Goal: Information Seeking & Learning: Learn about a topic

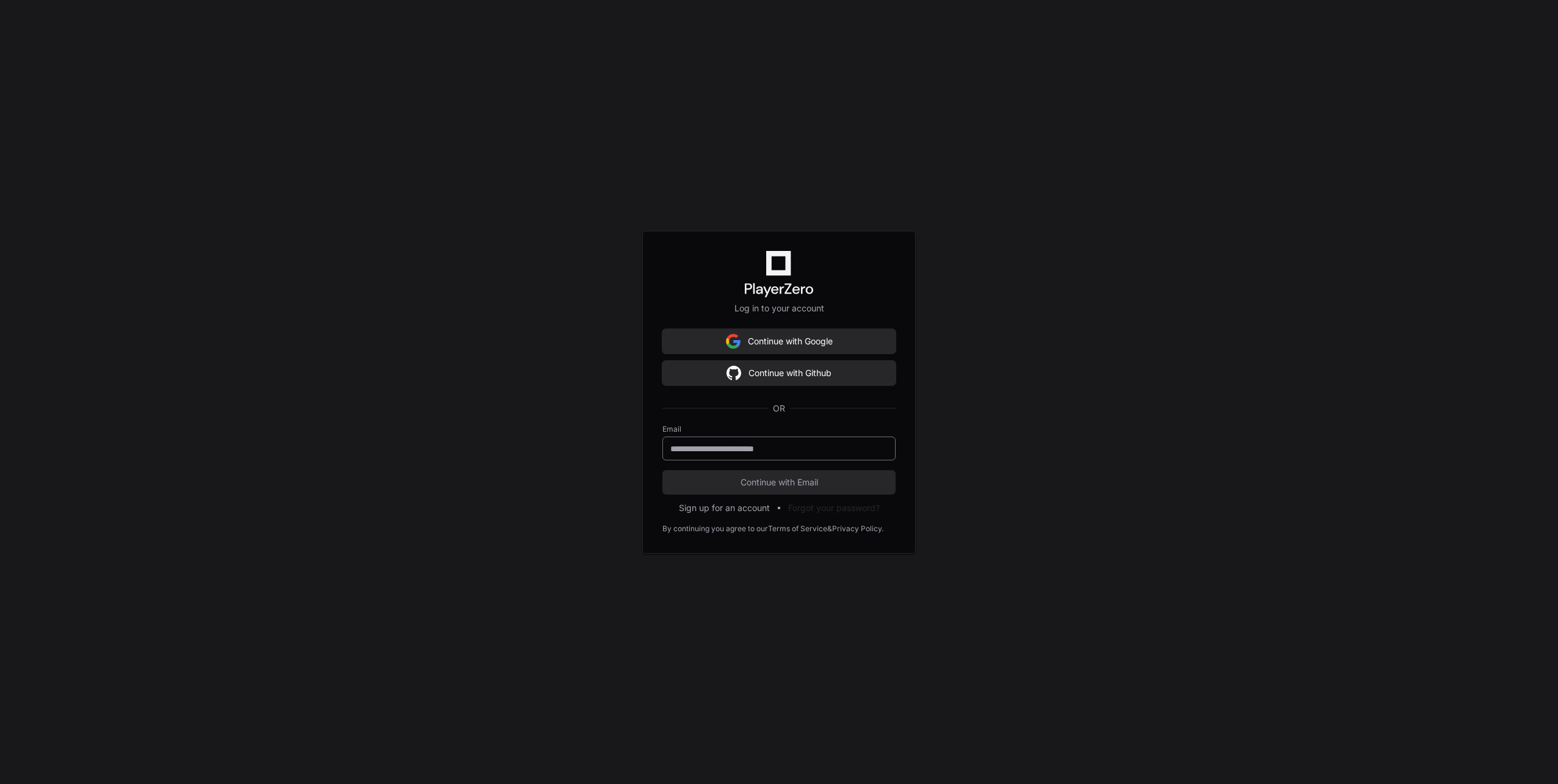
click at [752, 447] on input "email" at bounding box center [779, 448] width 217 height 12
type input "**********"
click at [781, 484] on span "Continue with Email" at bounding box center [779, 482] width 233 height 12
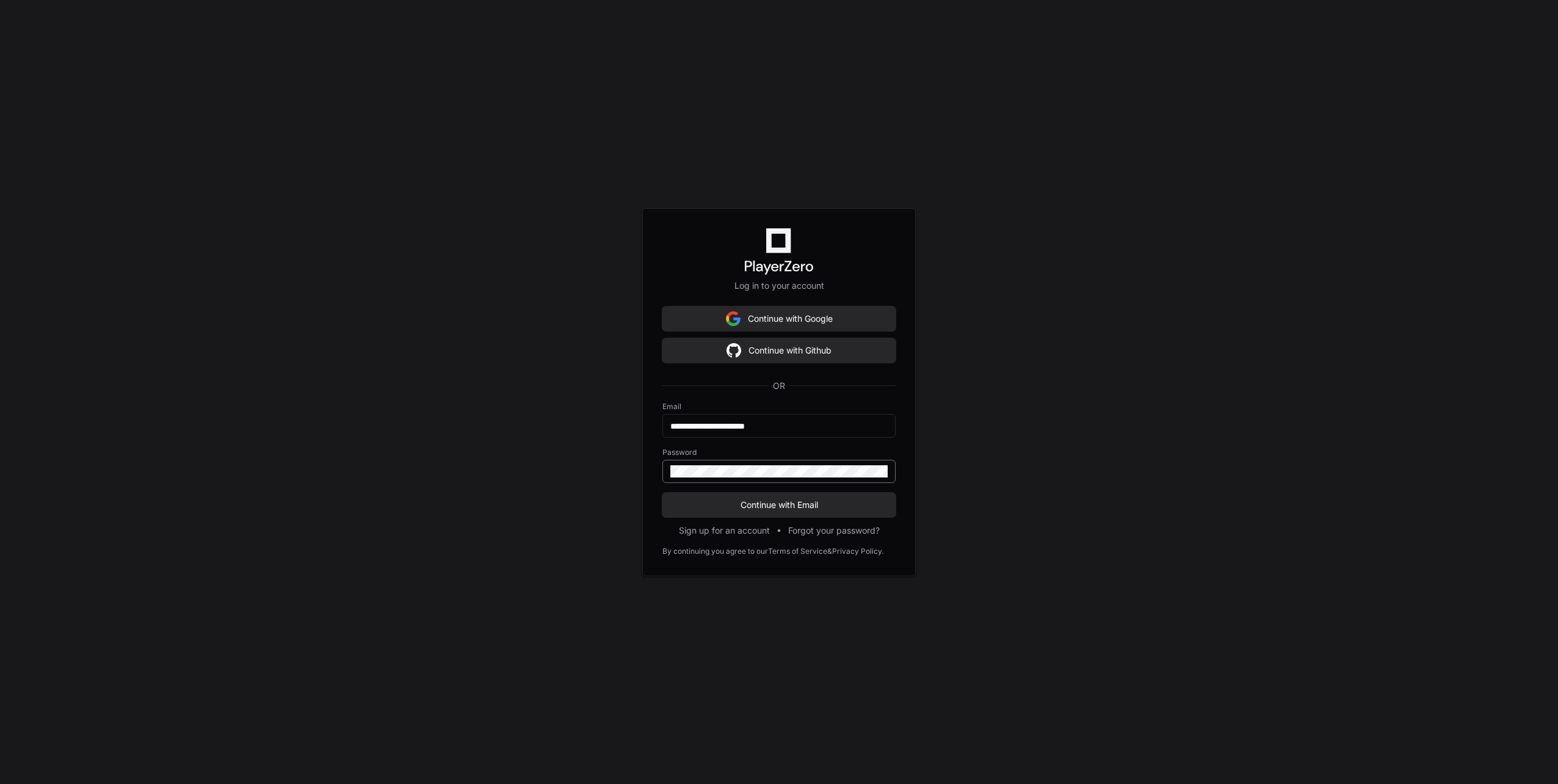
click at [772, 478] on div at bounding box center [779, 471] width 233 height 24
click at [663, 492] on button "Continue with Email" at bounding box center [779, 504] width 233 height 24
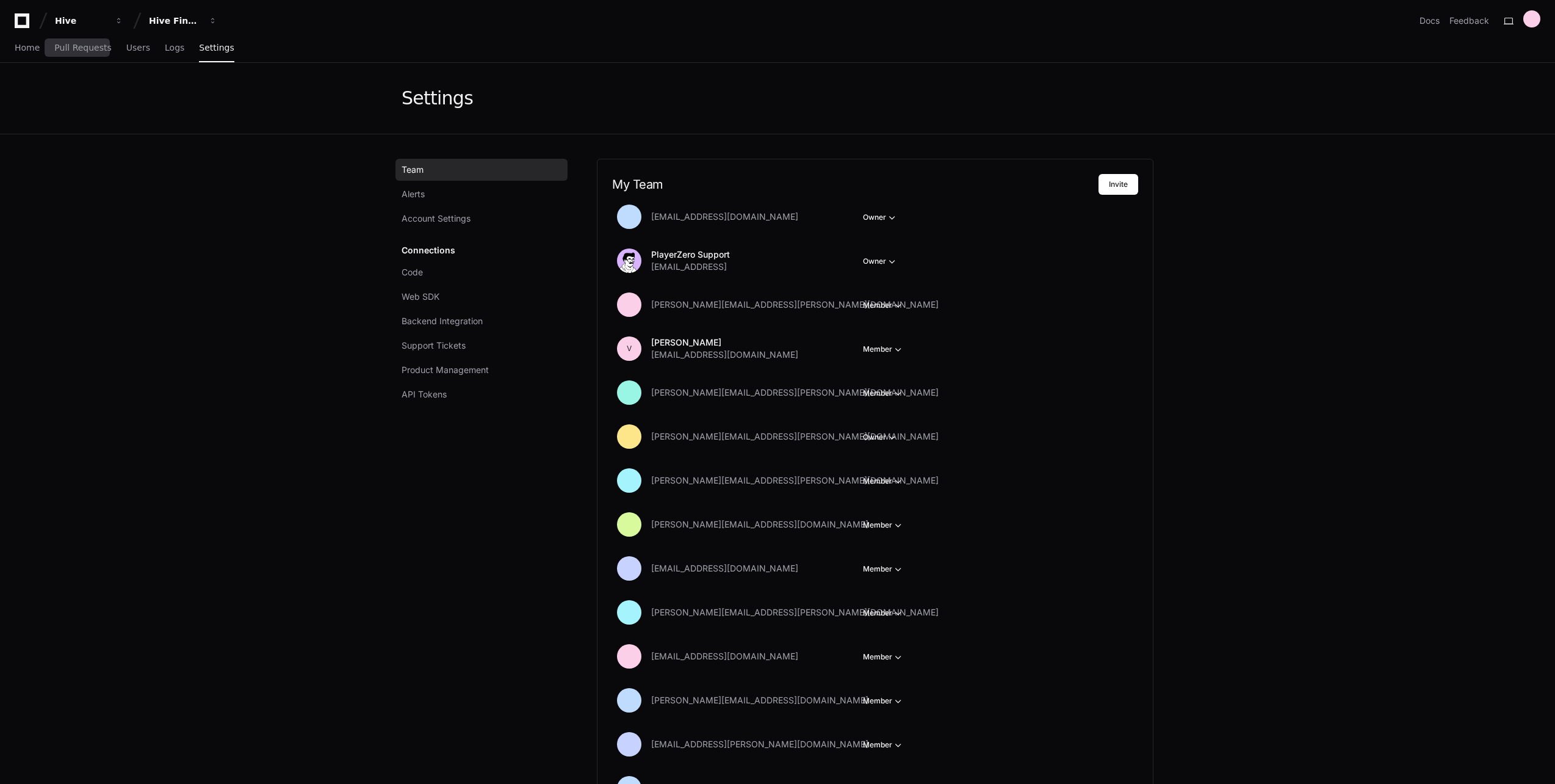
click at [39, 50] on div "Home Pull Requests Users Logs Settings" at bounding box center [124, 48] width 219 height 28
click at [24, 54] on link "Home" at bounding box center [27, 48] width 25 height 28
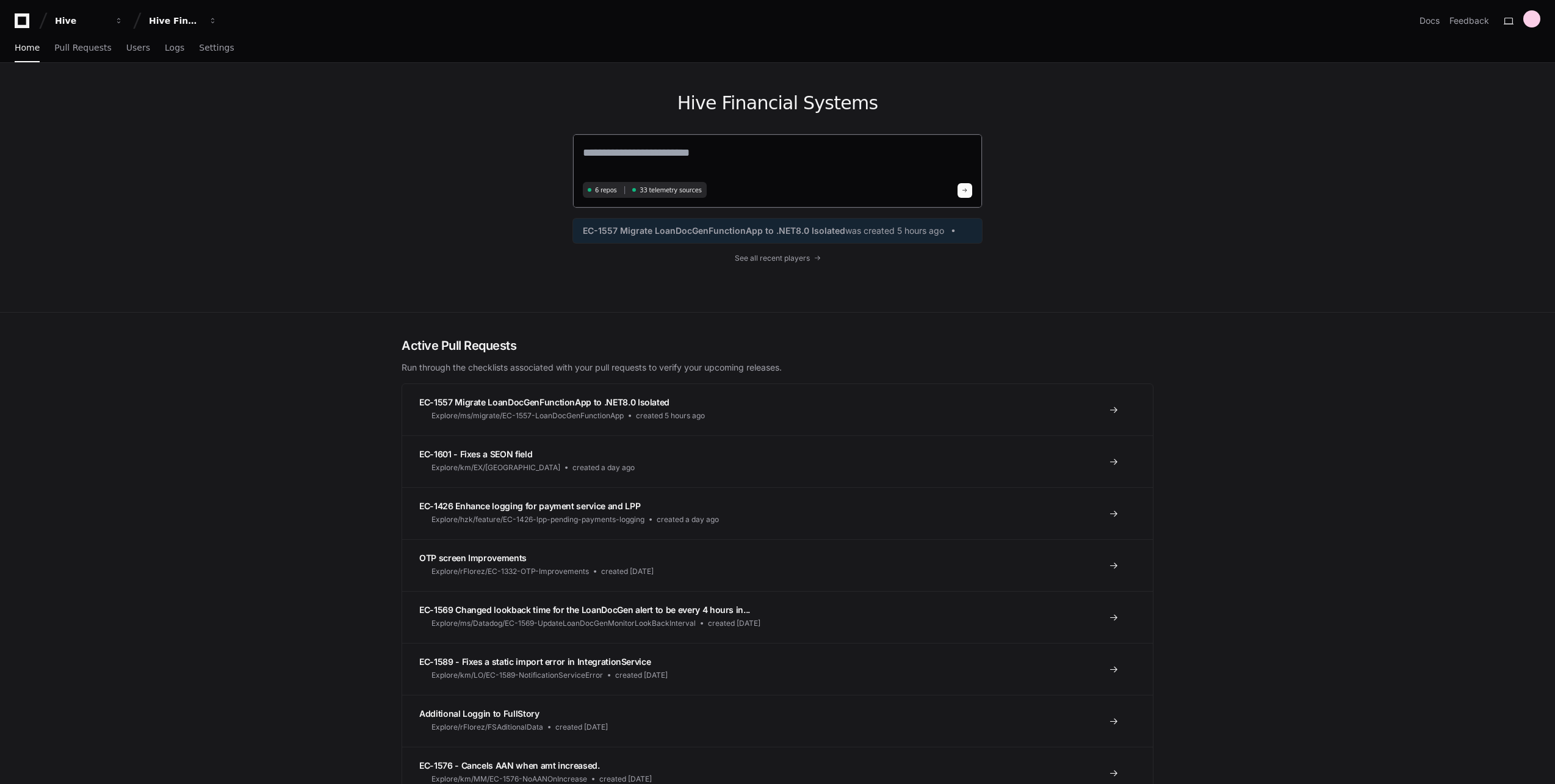
click at [719, 157] on textarea at bounding box center [778, 161] width 390 height 34
type textarea "**********"
click at [963, 187] on span at bounding box center [965, 188] width 6 height 6
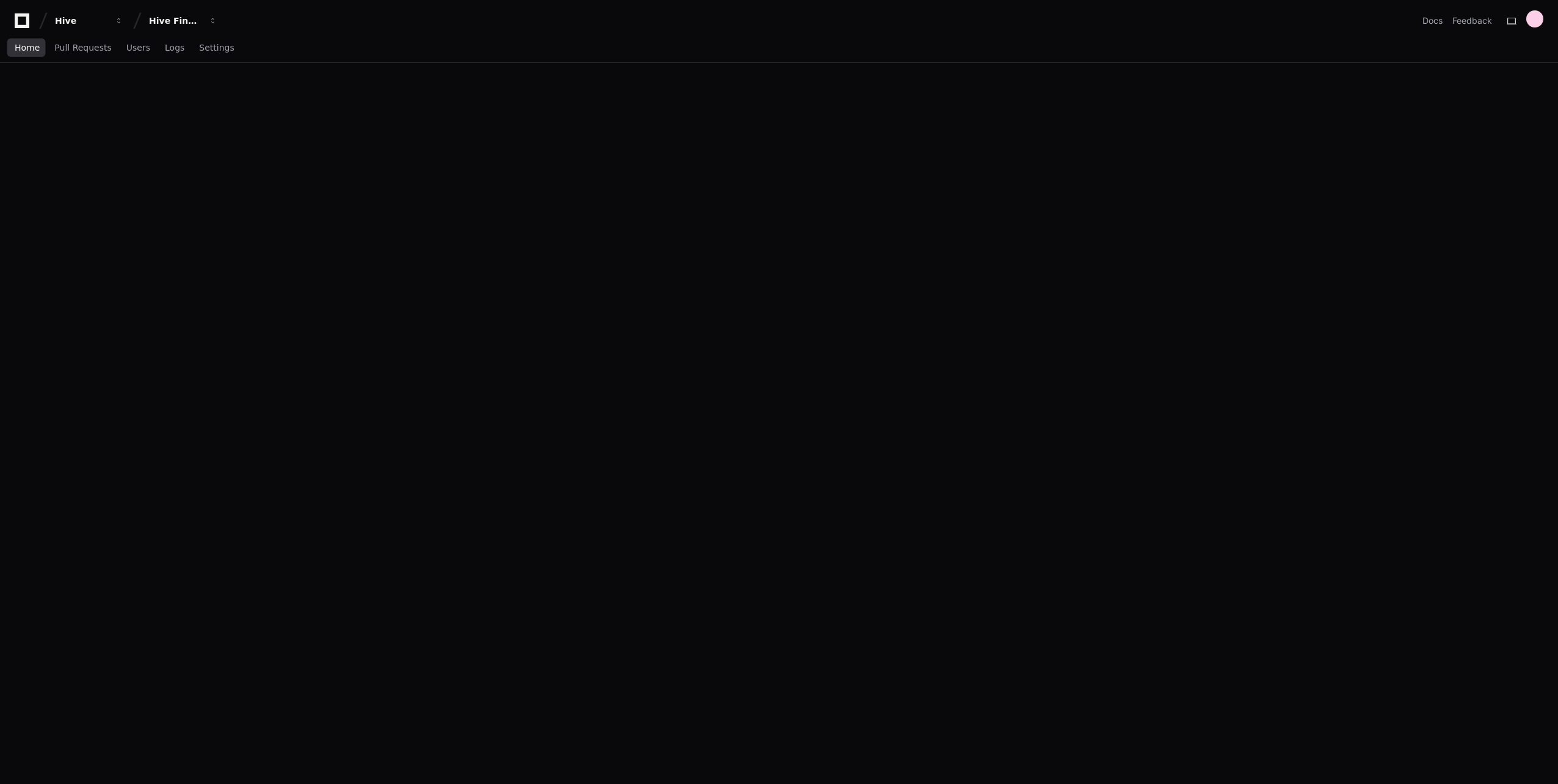
click at [30, 55] on link "Home" at bounding box center [27, 48] width 25 height 28
click at [22, 44] on span "Home" at bounding box center [27, 48] width 25 height 8
click at [84, 44] on span "Pull Requests" at bounding box center [83, 48] width 56 height 8
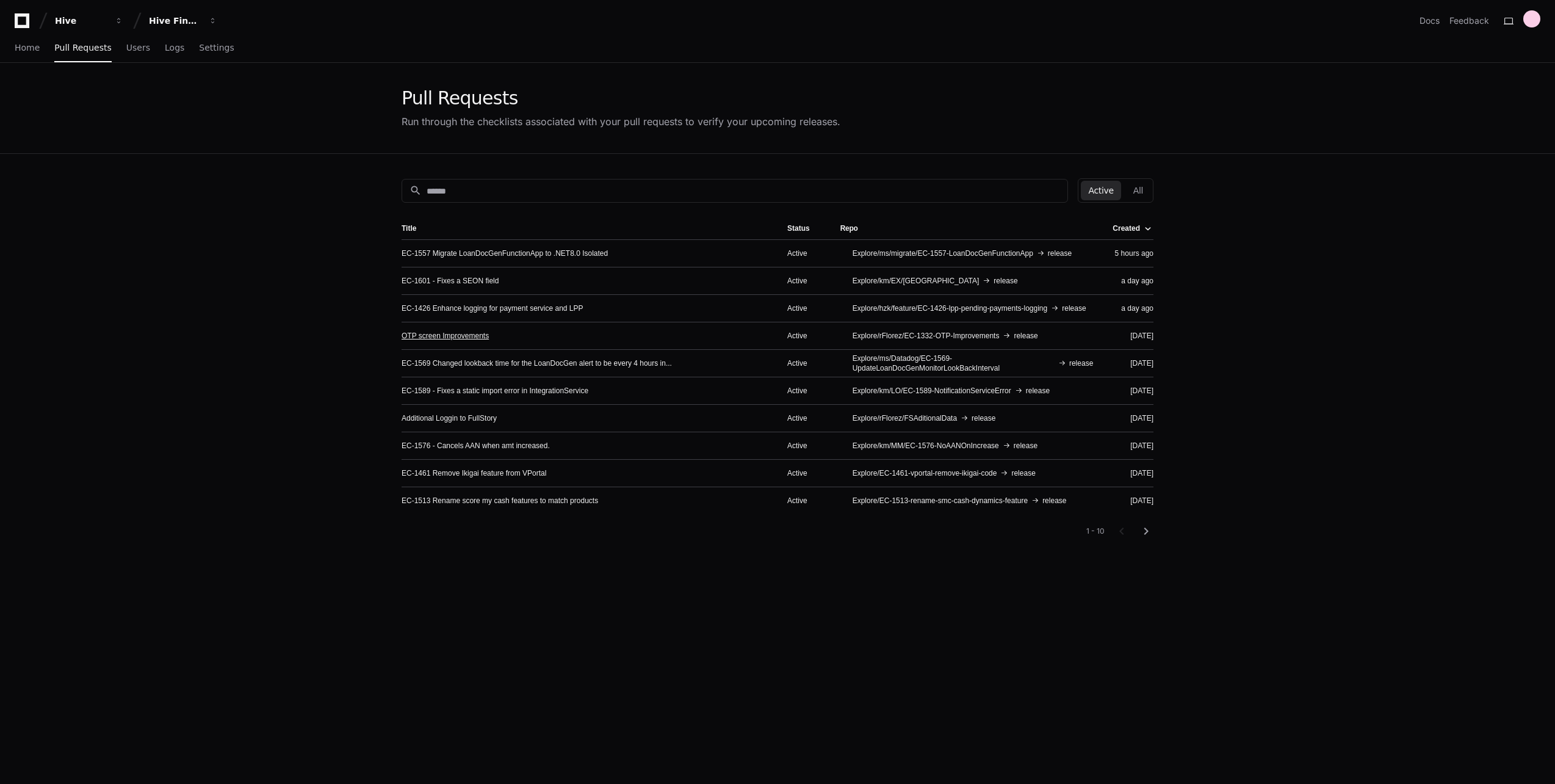
click at [470, 339] on link "OTP screen Improvements" at bounding box center [445, 335] width 88 height 9
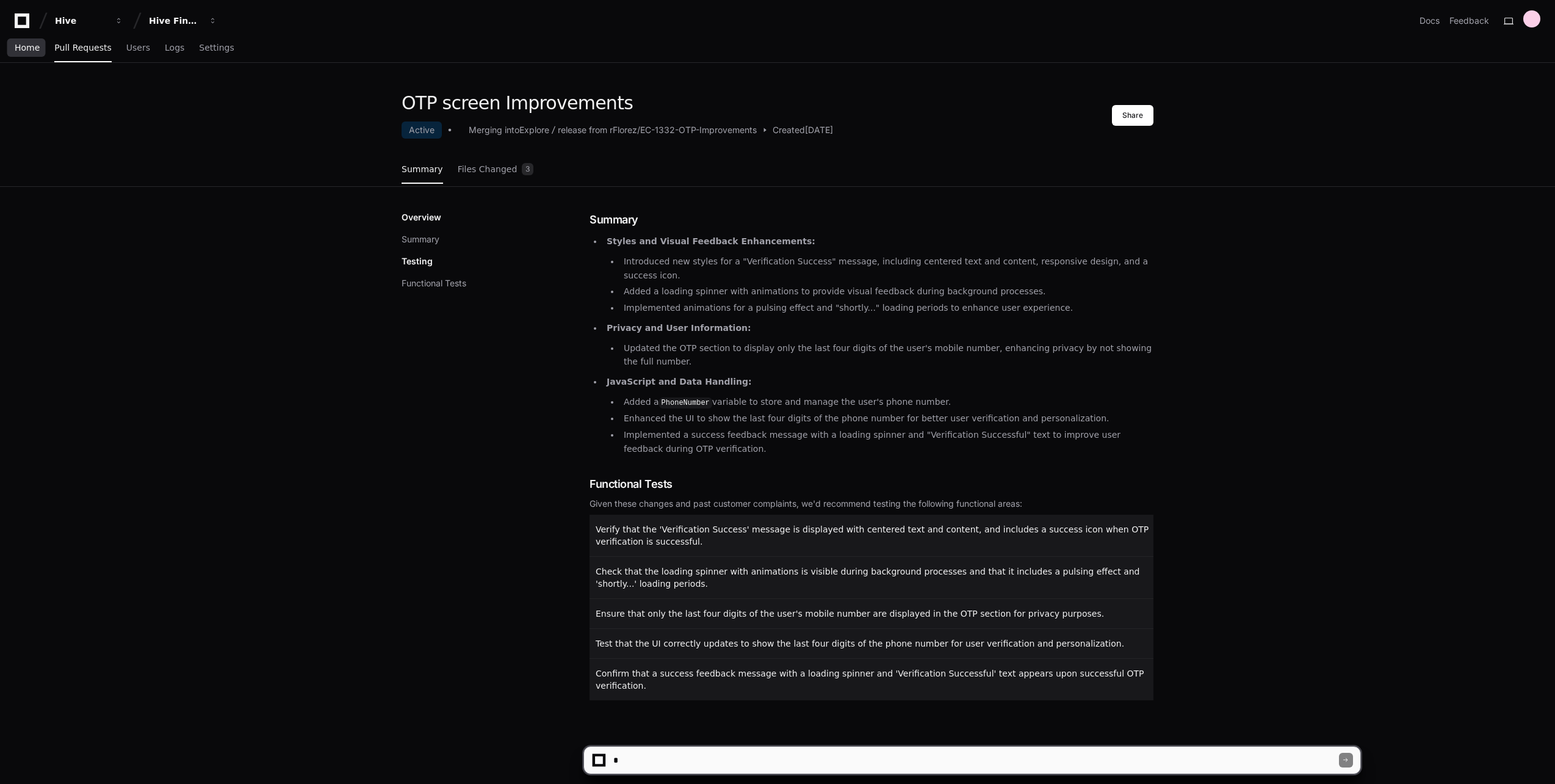
click at [24, 44] on span "Home" at bounding box center [27, 48] width 25 height 8
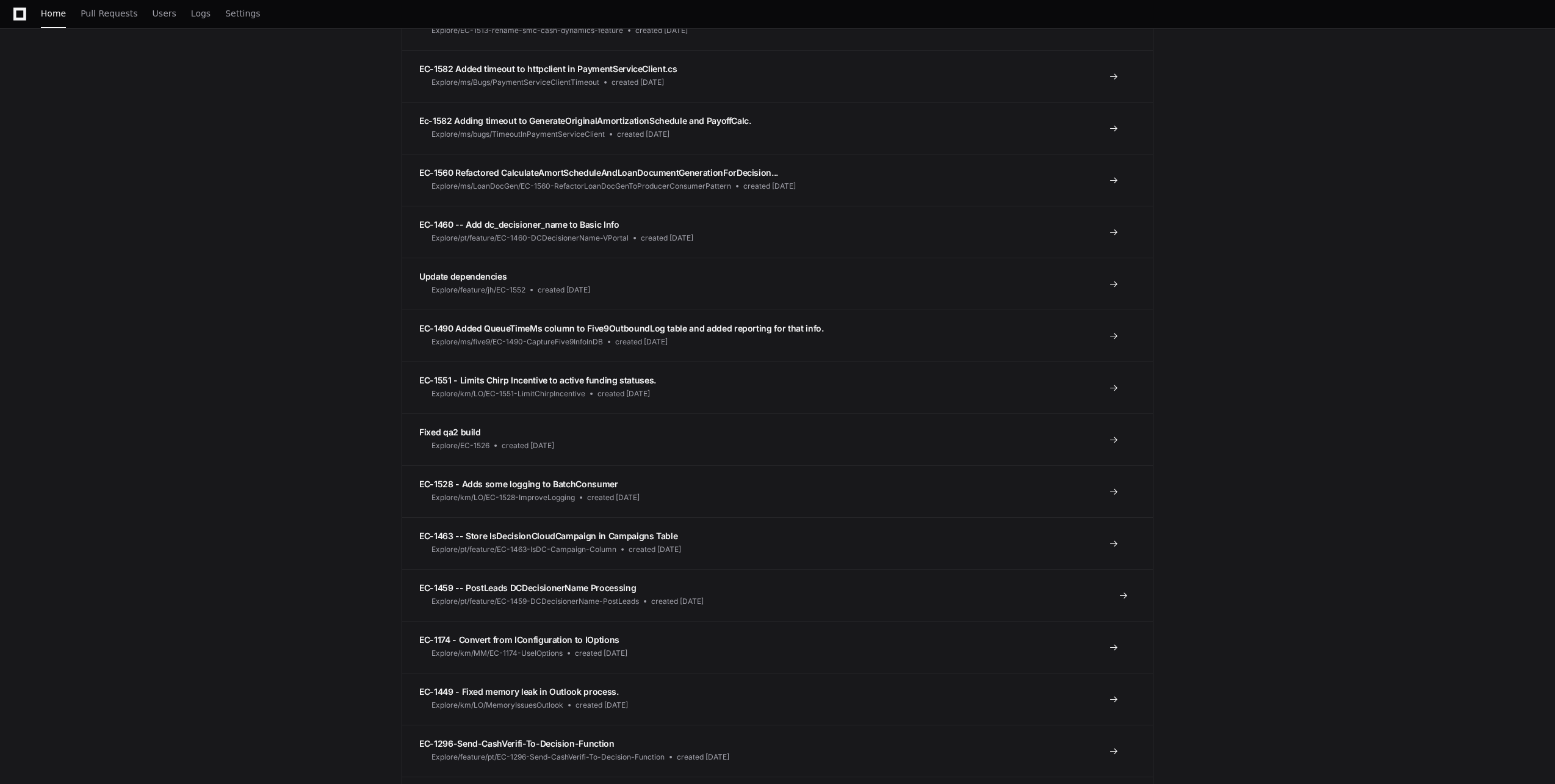
scroll to position [1037, 0]
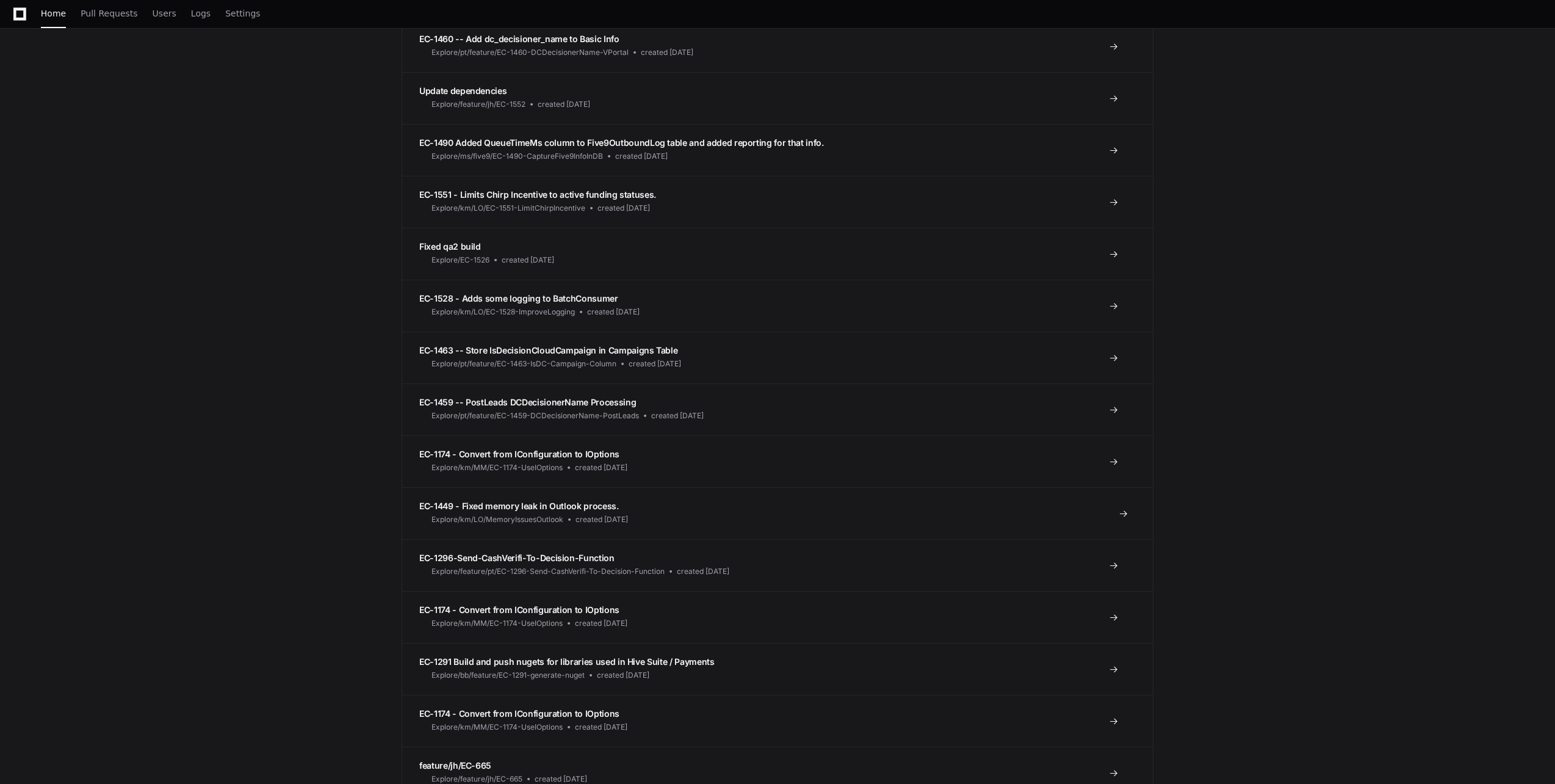
click at [541, 507] on span "EC-1449 - Fixed memory leak in Outlook process." at bounding box center [519, 505] width 200 height 10
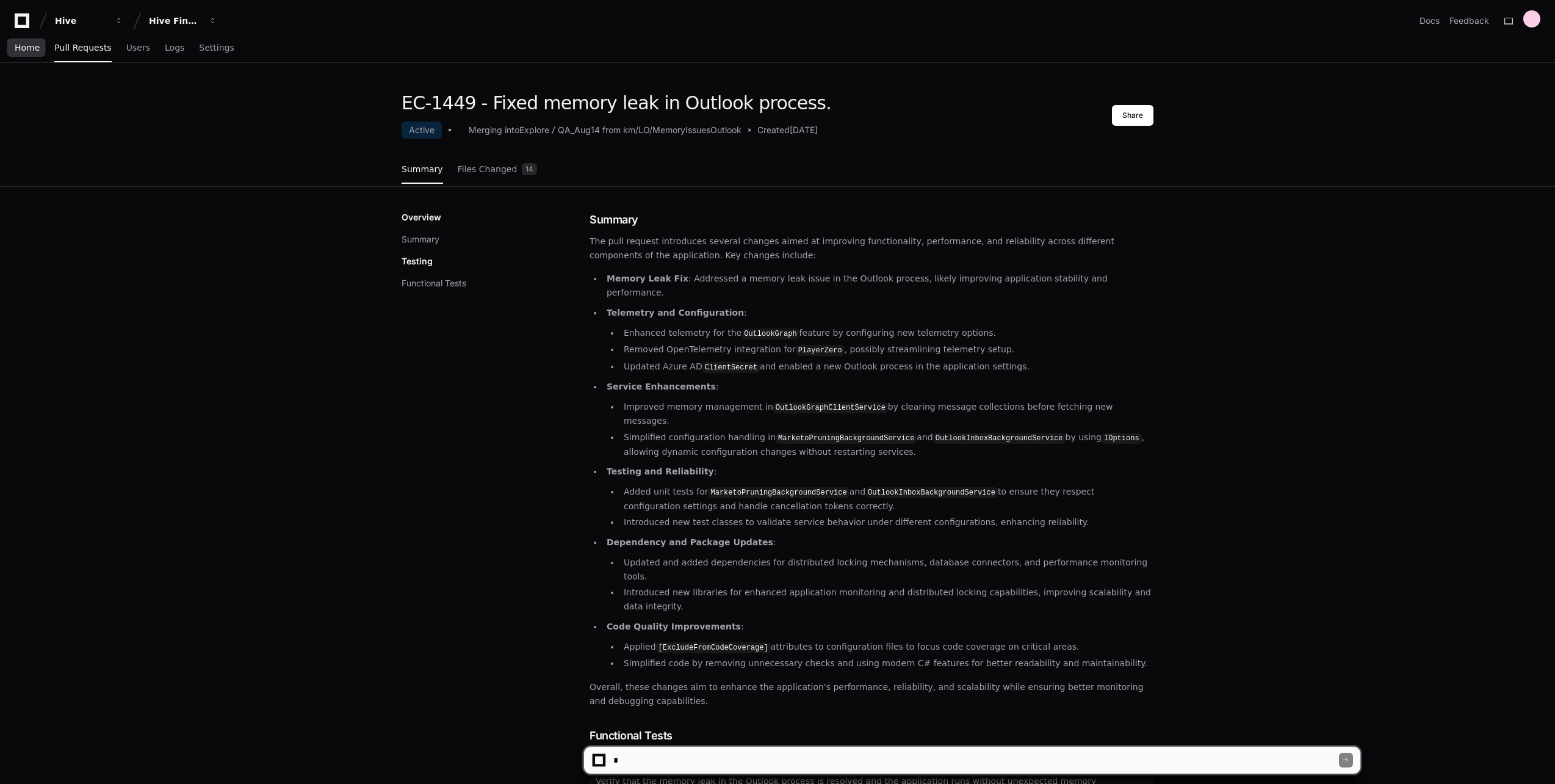
click at [32, 56] on link "Home" at bounding box center [27, 48] width 25 height 28
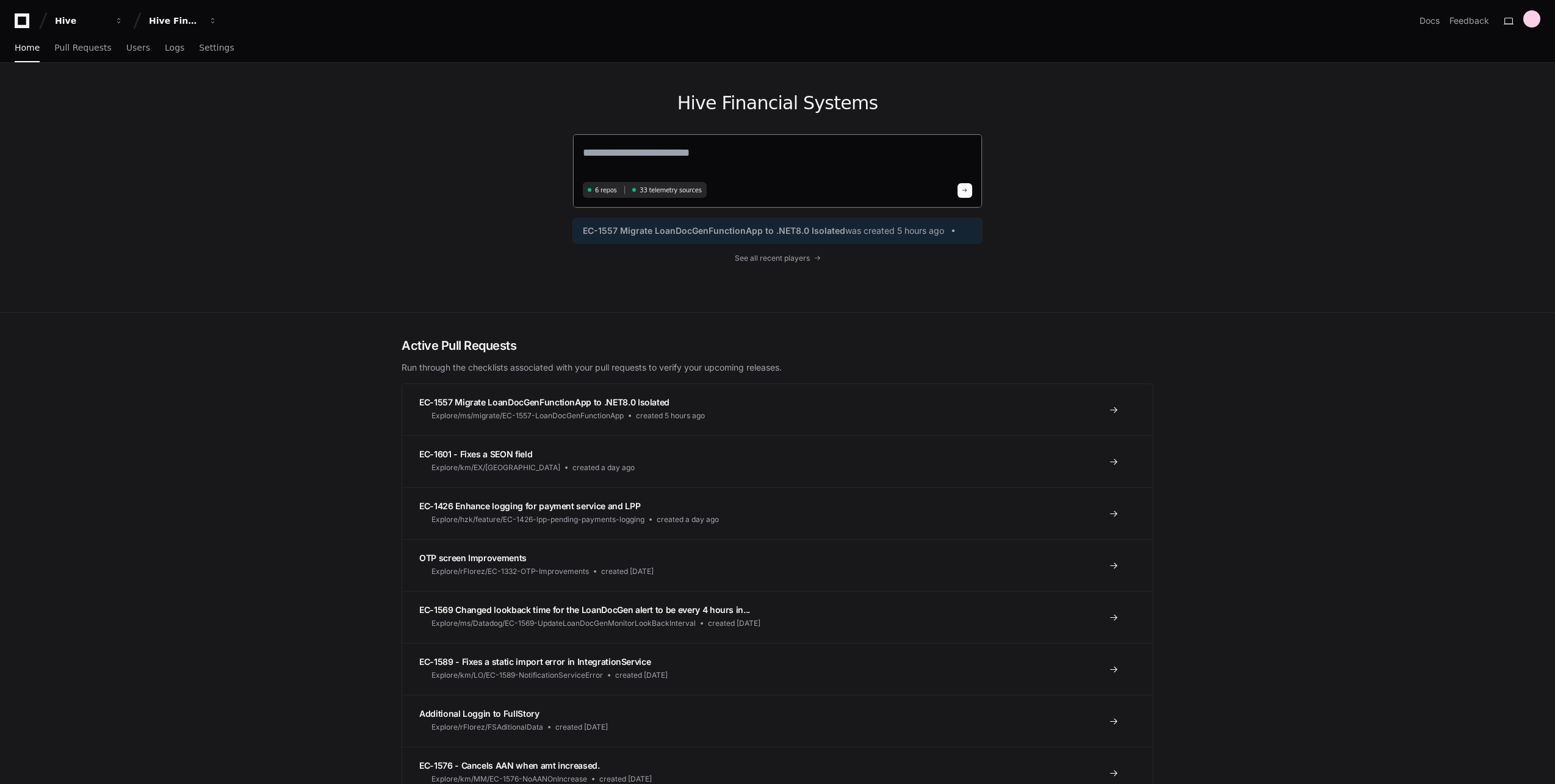
click at [738, 159] on textarea at bounding box center [778, 161] width 390 height 34
type textarea "**********"
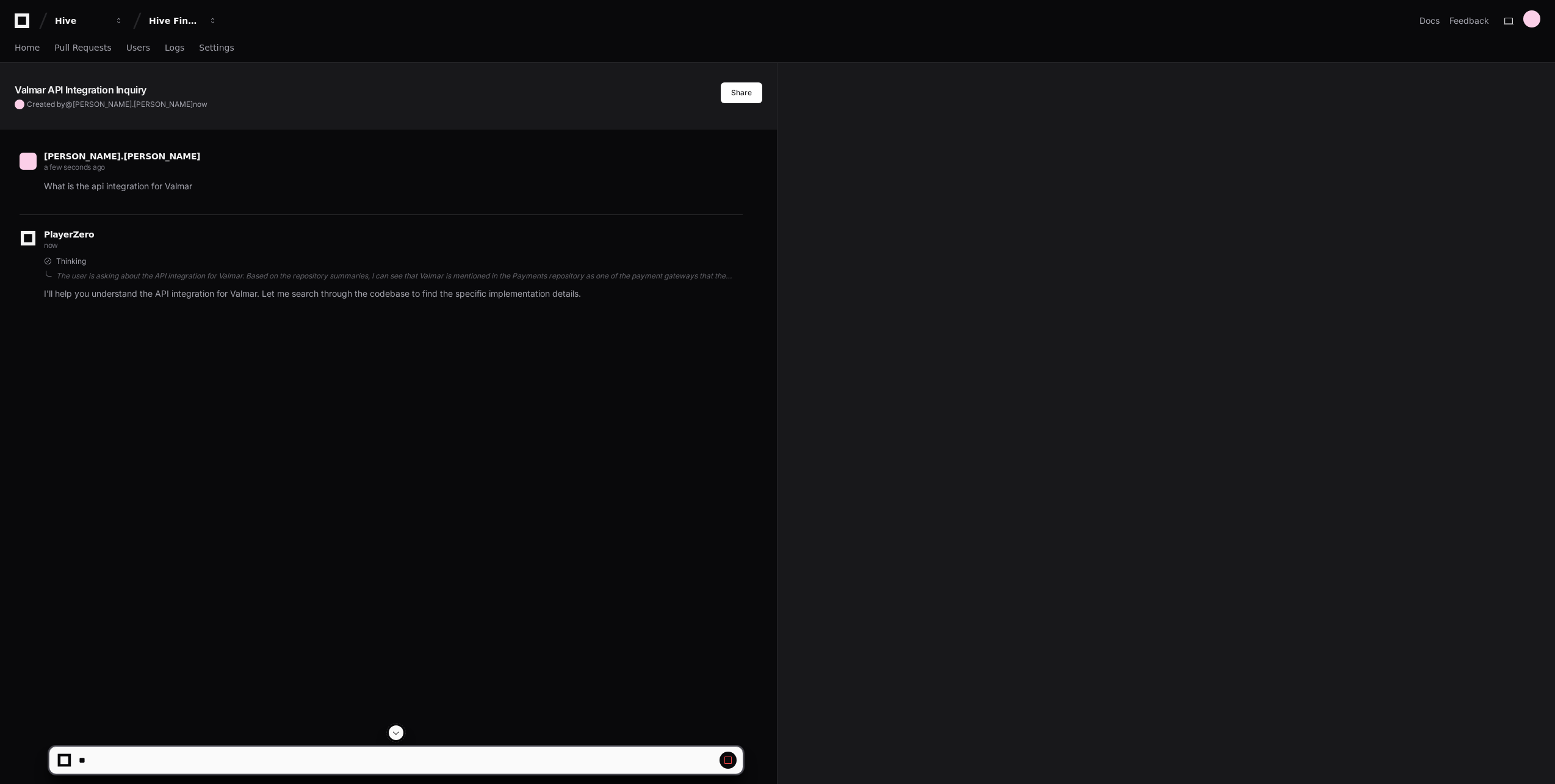
click at [400, 728] on span at bounding box center [396, 732] width 9 height 9
